Goal: Transaction & Acquisition: Download file/media

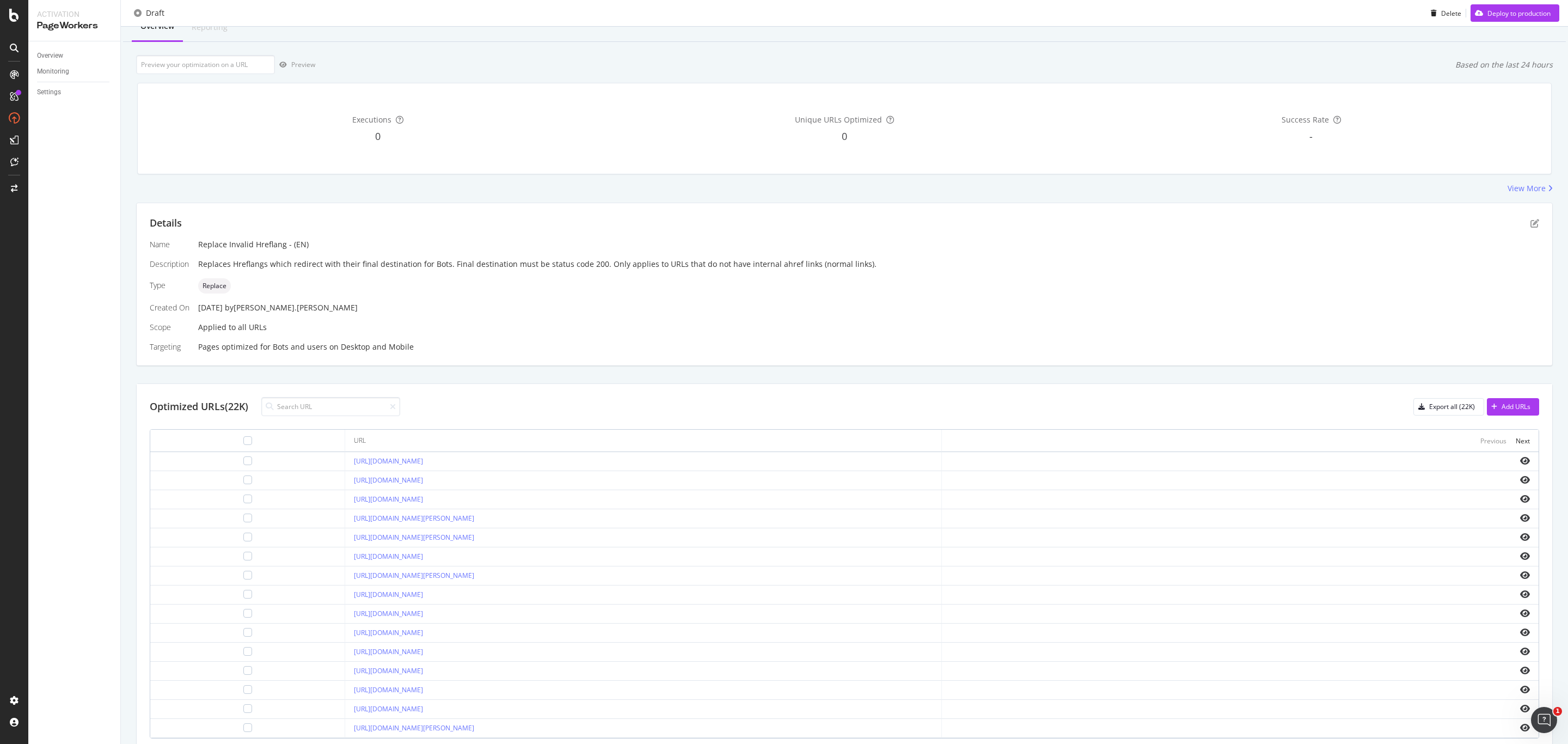
scroll to position [12, 0]
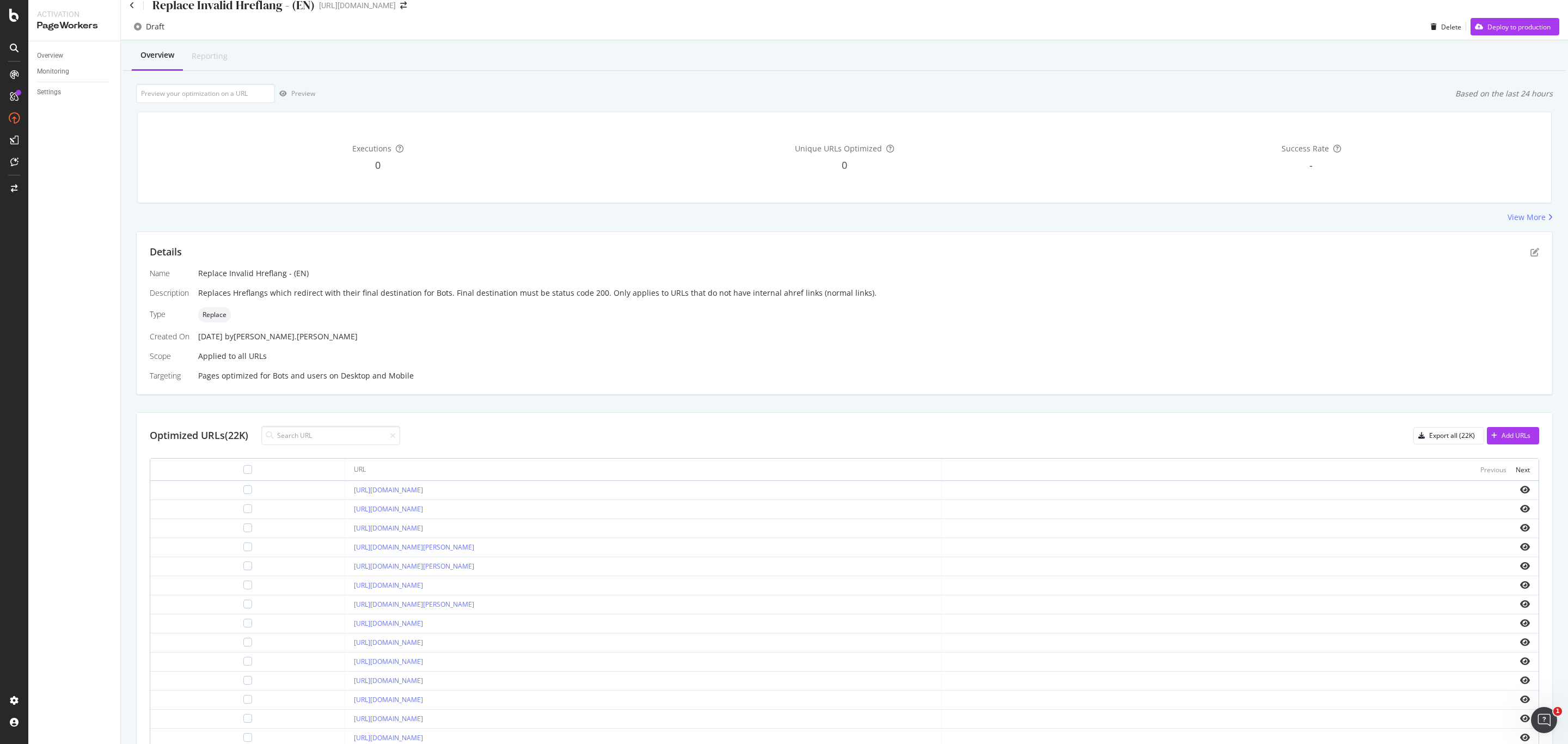
click at [984, 382] on div "Details Name Replace Invalid Hreflang - (EN) Description Replaces Hreflangs whi…" at bounding box center [844, 313] width 1416 height 162
click at [1073, 356] on div "Name Replace Invalid Hreflang - (EN) Description Replaces Hreflangs which redir…" at bounding box center [845, 325] width 1389 height 113
click at [1531, 253] on icon "pen-to-square" at bounding box center [1535, 252] width 9 height 9
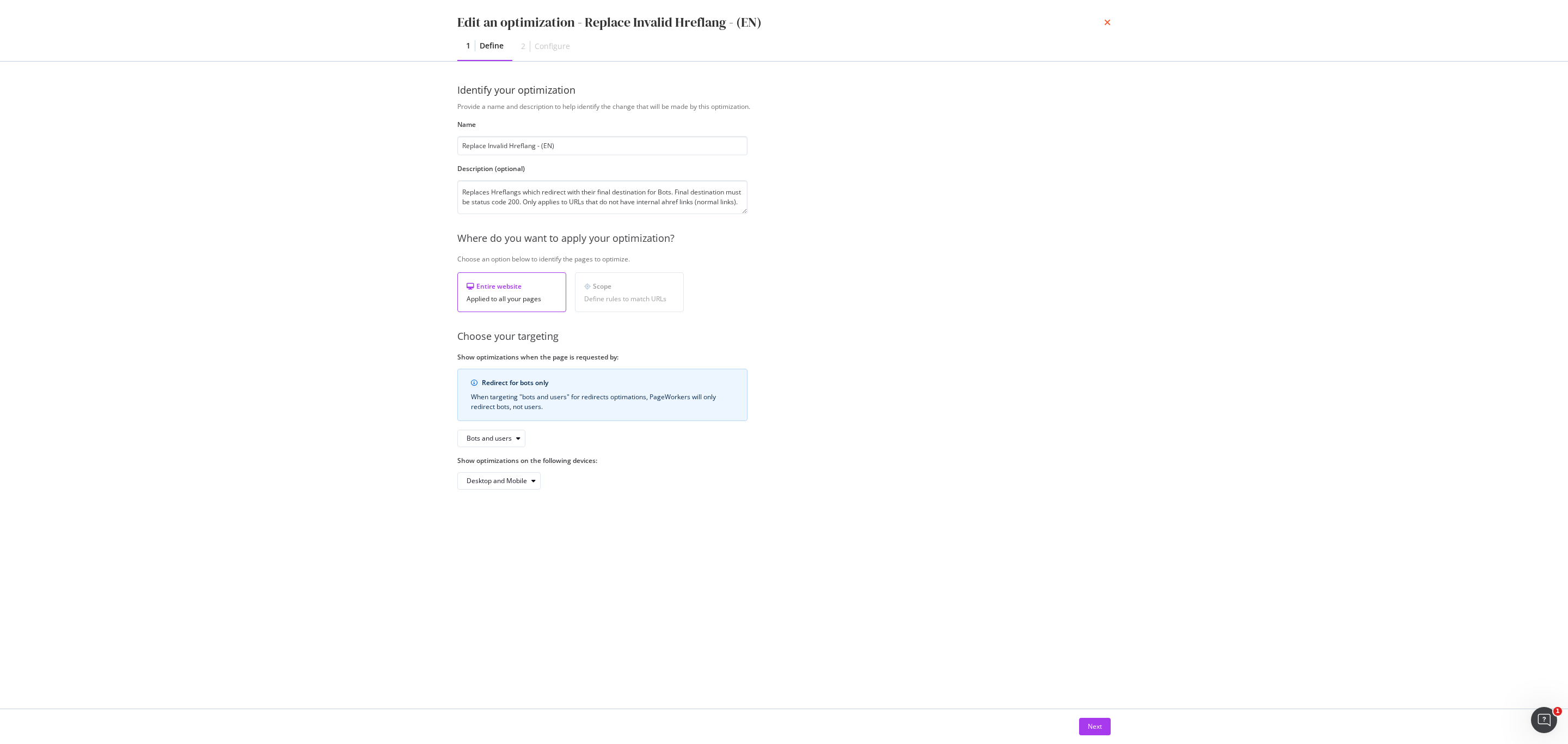
click at [1109, 18] on icon "times" at bounding box center [1107, 22] width 7 height 9
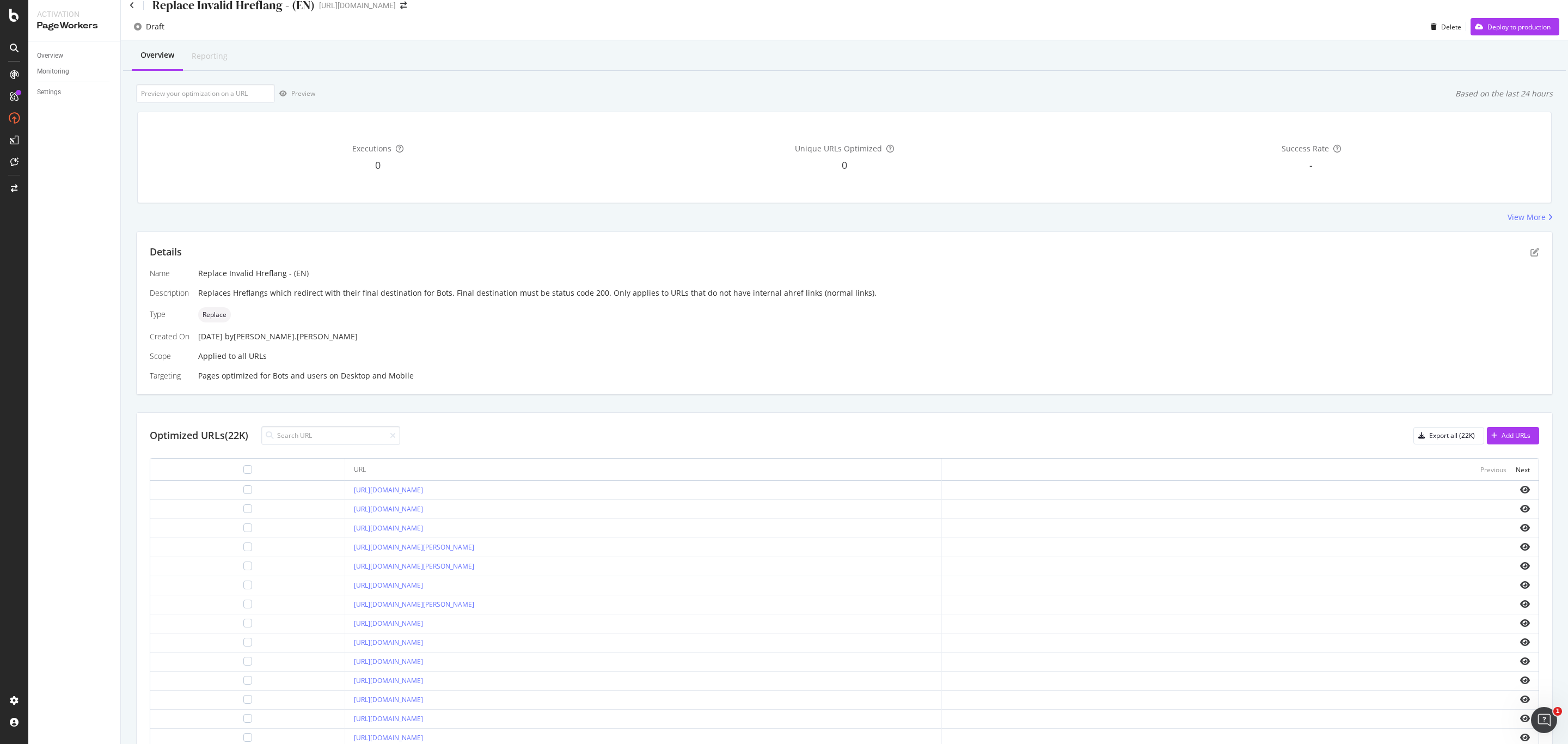
scroll to position [93, 0]
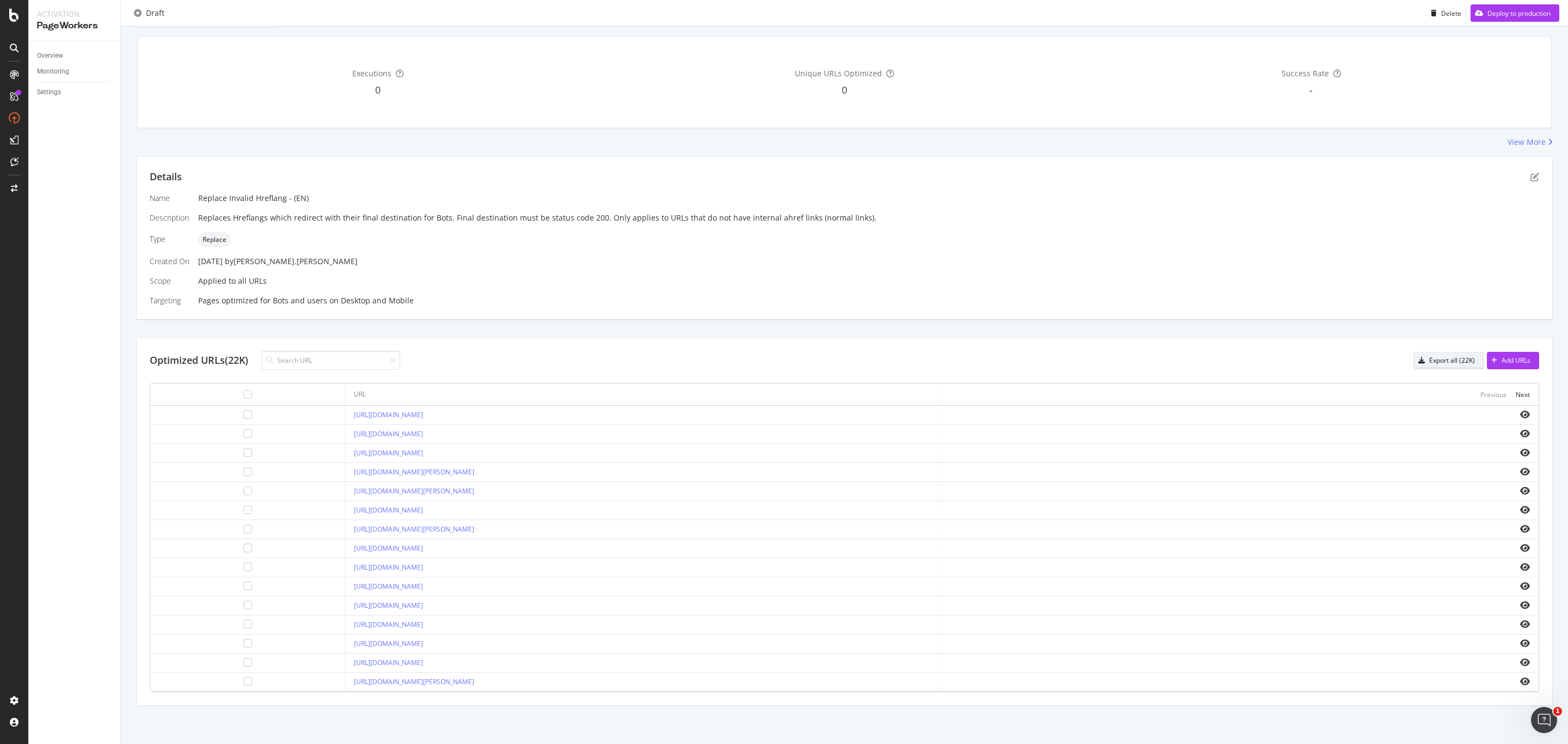
click at [1446, 355] on div "Export all (22K)" at bounding box center [1452, 360] width 45 height 9
